Goal: Task Accomplishment & Management: Use online tool/utility

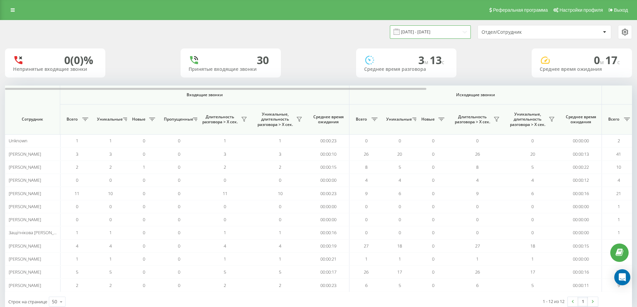
click at [467, 34] on input "[DATE] - [DATE]" at bounding box center [430, 31] width 81 height 13
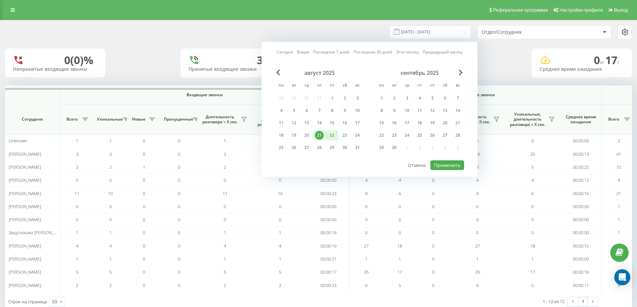
click at [329, 138] on div "22" at bounding box center [332, 135] width 9 height 9
click at [459, 167] on button "Применить" at bounding box center [448, 166] width 34 height 10
type input "[DATE] - [DATE]"
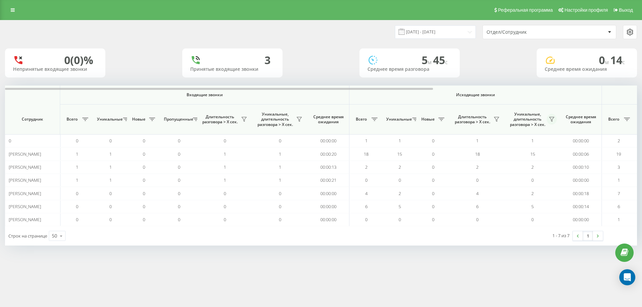
click at [554, 117] on icon at bounding box center [551, 119] width 5 height 5
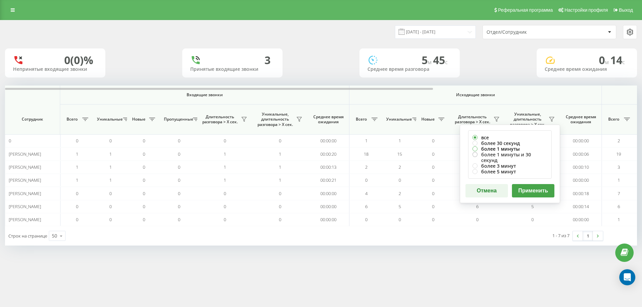
drag, startPoint x: 519, startPoint y: 147, endPoint x: 518, endPoint y: 154, distance: 6.7
click at [519, 147] on label "более 1 минуты" at bounding box center [510, 149] width 75 height 6
radio input "true"
click at [528, 184] on button "Применить" at bounding box center [533, 190] width 42 height 13
